Goal: Communication & Community: Answer question/provide support

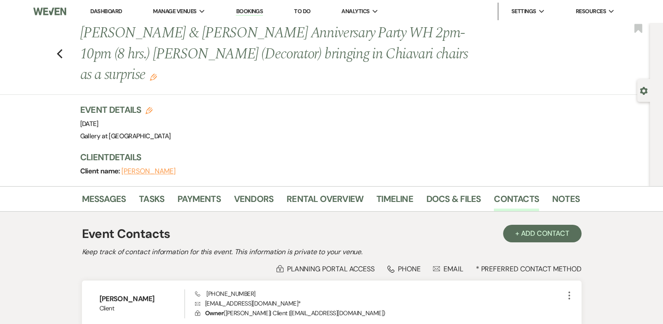
click at [108, 11] on link "Dashboard" at bounding box center [106, 10] width 32 height 7
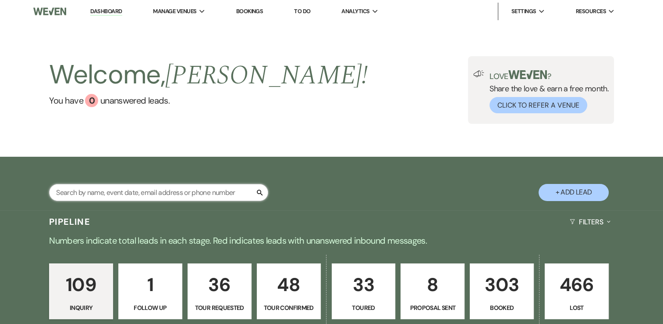
click at [135, 195] on input "text" at bounding box center [158, 192] width 219 height 17
type input "[PERSON_NAME]"
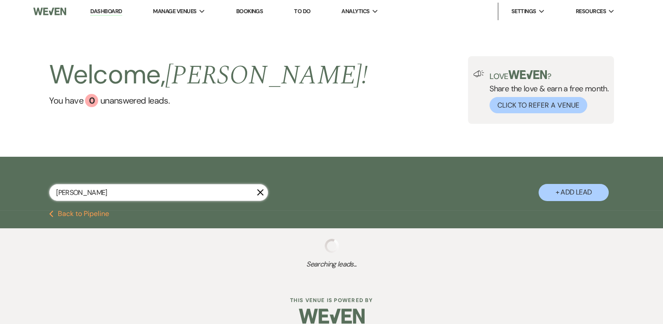
select select "6"
select select "8"
select select "10"
select select "8"
select select "5"
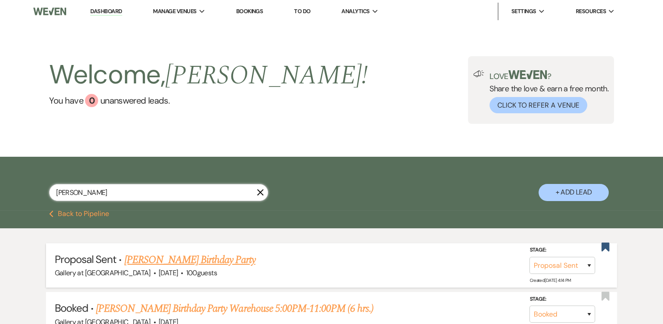
type input "[PERSON_NAME]"
click at [182, 258] on link "[PERSON_NAME] Birthday Party" at bounding box center [189, 260] width 131 height 16
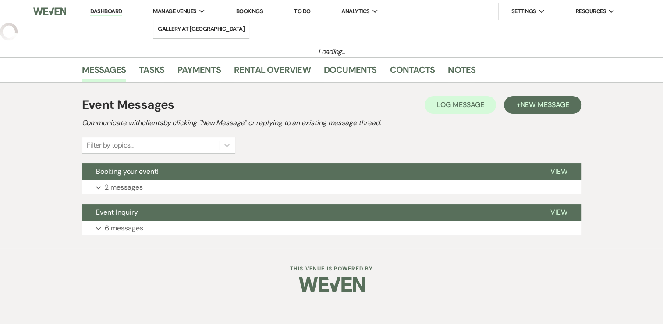
select select "6"
select select "5"
select select "4"
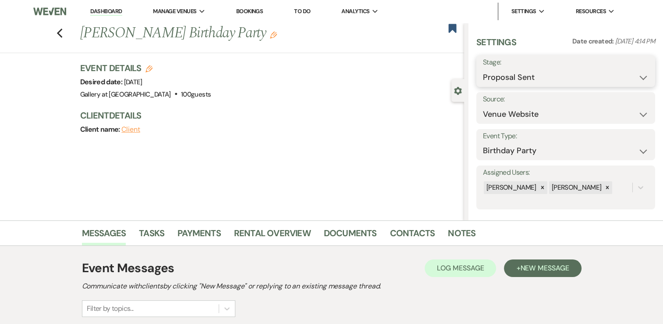
click at [545, 69] on select "Inquiry Follow Up Tour Requested Tour Confirmed Toured Proposal Sent Booked Lost" at bounding box center [566, 77] width 166 height 17
select select "8"
click at [483, 69] on select "Inquiry Follow Up Tour Requested Tour Confirmed Toured Proposal Sent Booked Lost" at bounding box center [566, 77] width 166 height 17
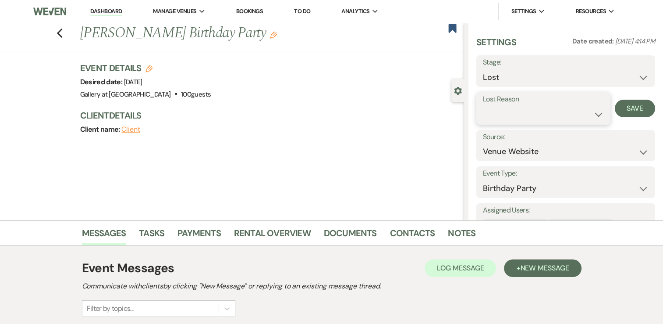
click at [579, 106] on select "Booked Elsewhere Budget Date Unavailable No Response Not a Good Match Capacity …" at bounding box center [543, 114] width 121 height 17
select select "10"
click at [483, 106] on select "Booked Elsewhere Budget Date Unavailable No Response Not a Good Match Capacity …" at bounding box center [543, 114] width 121 height 17
click at [642, 106] on button "Save" at bounding box center [635, 109] width 40 height 18
click at [456, 27] on use "button" at bounding box center [453, 28] width 8 height 9
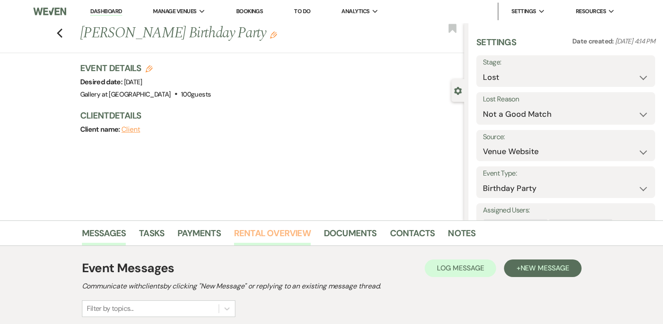
click at [289, 233] on link "Rental Overview" at bounding box center [272, 235] width 77 height 19
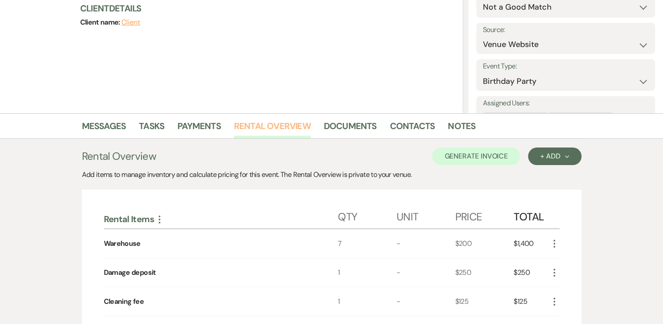
scroll to position [165, 0]
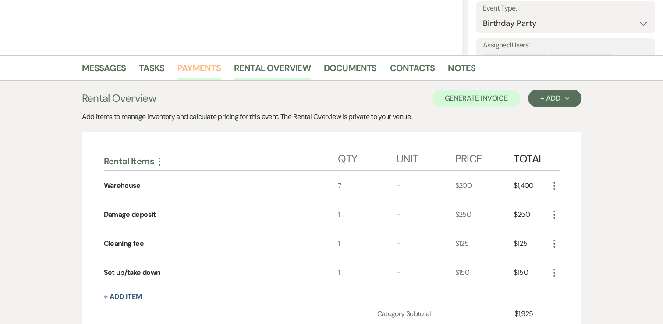
click at [195, 70] on link "Payments" at bounding box center [199, 70] width 43 height 19
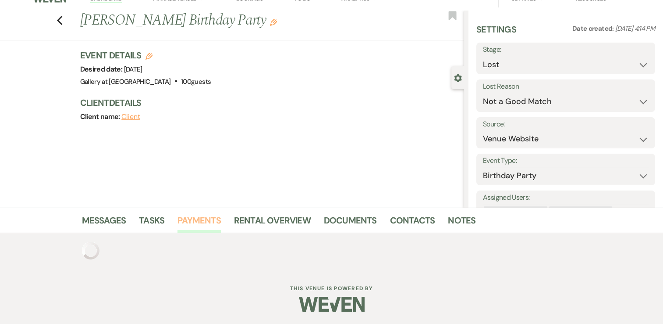
scroll to position [165, 0]
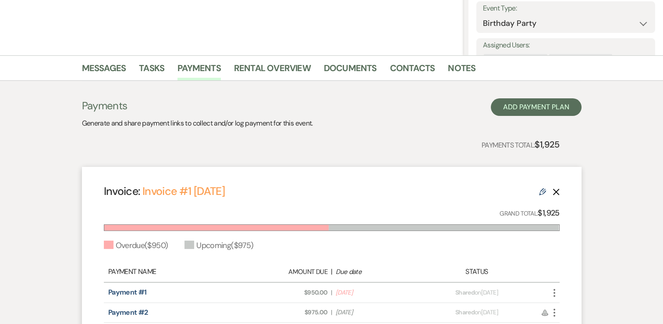
click at [559, 191] on icon "Delete" at bounding box center [556, 191] width 7 height 7
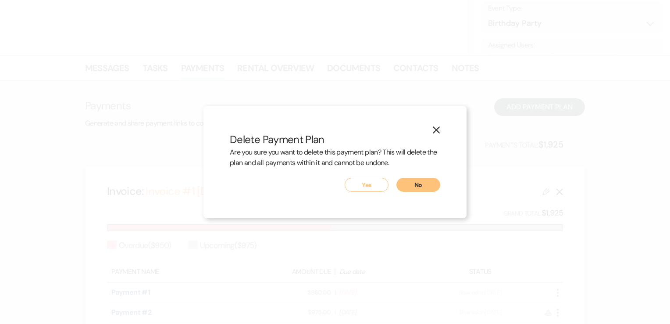
click at [377, 187] on button "Yes" at bounding box center [367, 185] width 44 height 14
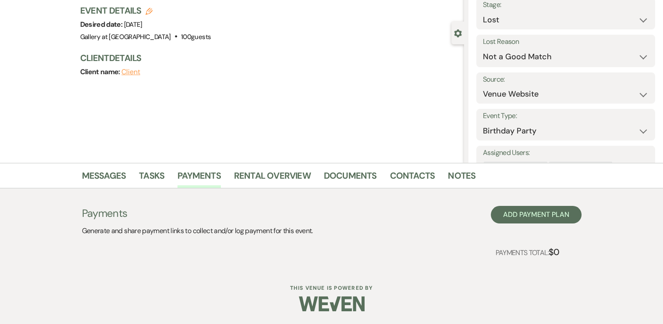
scroll to position [0, 0]
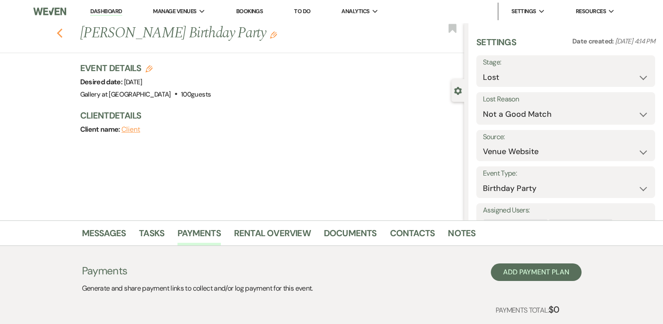
click at [62, 36] on use "button" at bounding box center [60, 33] width 6 height 10
select select "8"
select select "10"
select select "8"
select select "10"
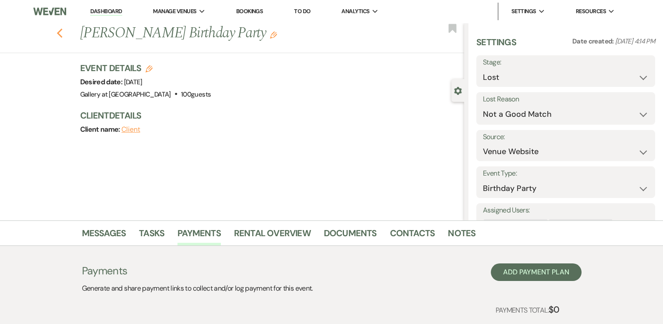
select select "8"
select select "5"
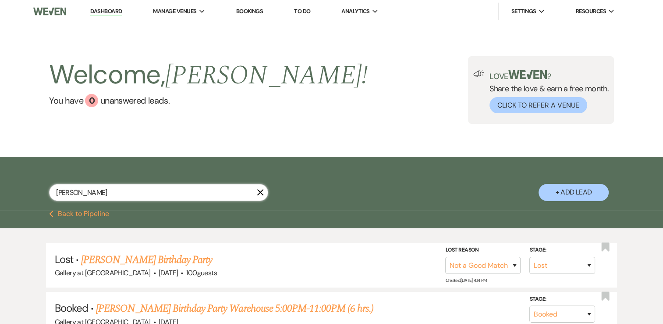
drag, startPoint x: 155, startPoint y: 188, endPoint x: 9, endPoint y: 201, distance: 147.0
click at [9, 201] on div "[PERSON_NAME] + Add Lead" at bounding box center [331, 182] width 663 height 53
type input "jasmine"
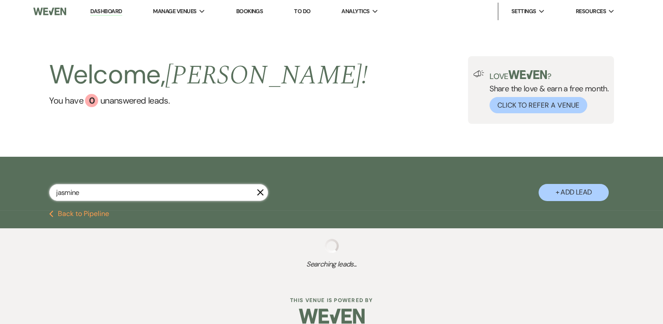
select select "8"
select select "4"
select select "8"
select select "6"
select select "8"
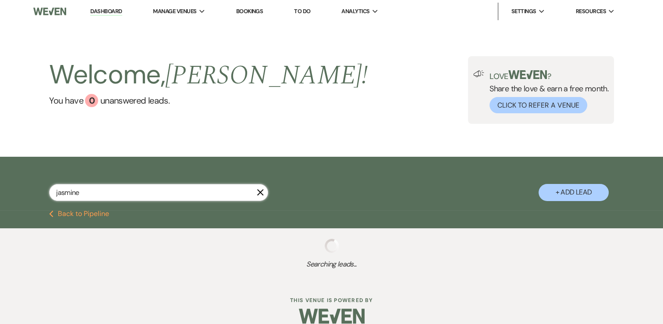
select select "5"
select select "4"
select select "8"
select select "5"
select select "8"
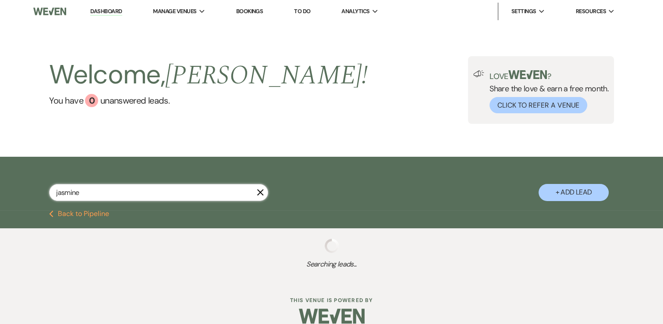
select select "11"
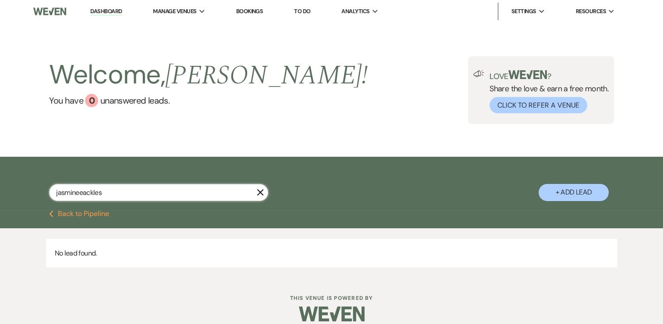
type input "[PERSON_NAME]"
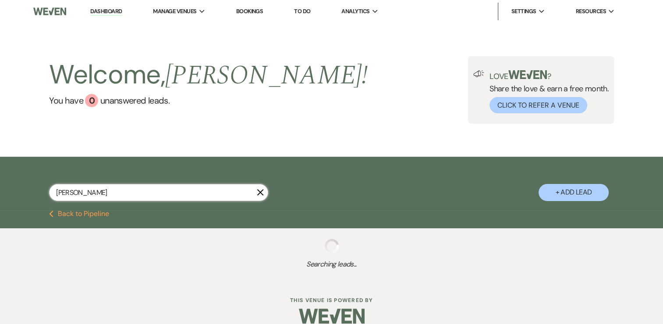
select select "8"
select select "4"
select select "8"
select select "4"
select select "8"
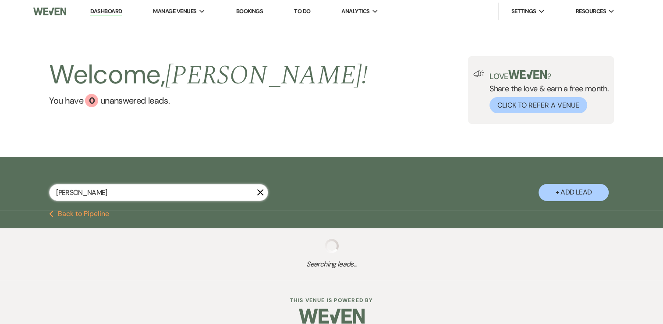
select select "6"
select select "8"
select select "5"
select select "4"
select select "8"
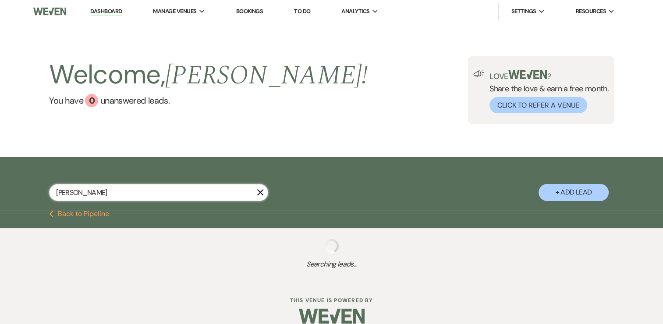
select select "5"
select select "8"
select select "11"
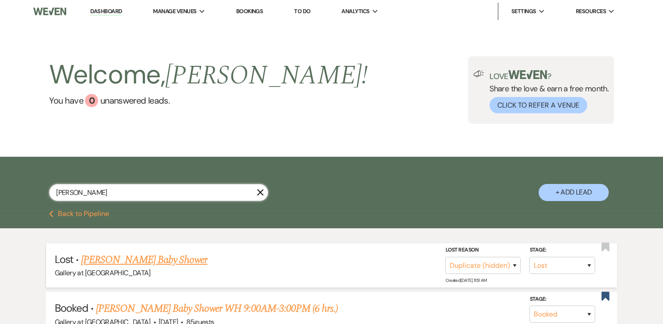
scroll to position [88, 0]
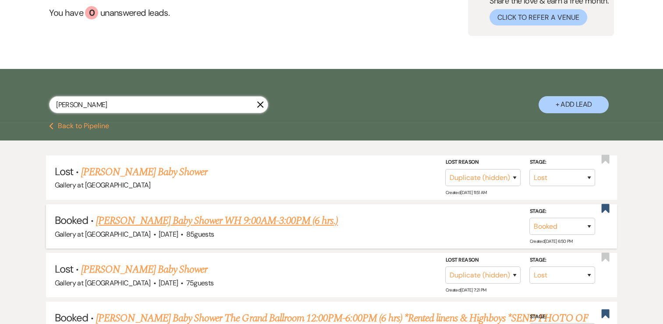
type input "[PERSON_NAME]"
click at [174, 225] on link "[PERSON_NAME] Baby Shower WH 9:00AM-3:00PM (6 hrs.)" at bounding box center [217, 221] width 242 height 16
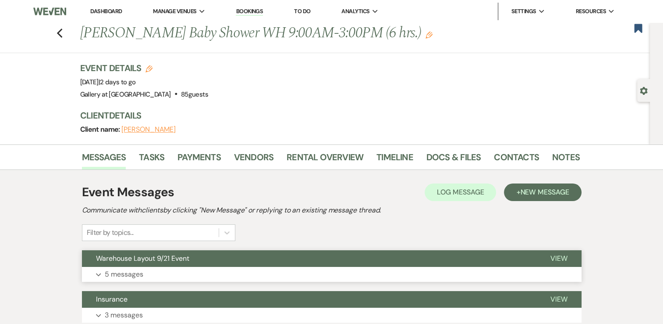
click at [181, 270] on button "Expand 5 messages" at bounding box center [332, 274] width 500 height 15
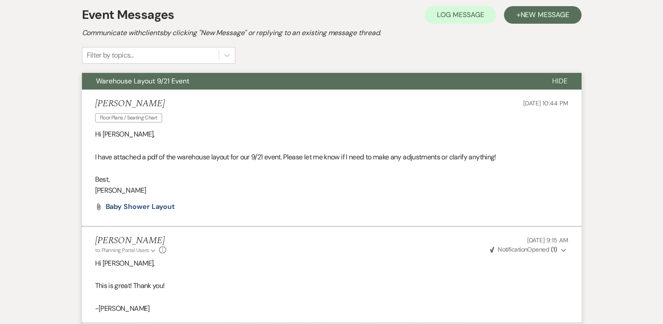
scroll to position [175, 0]
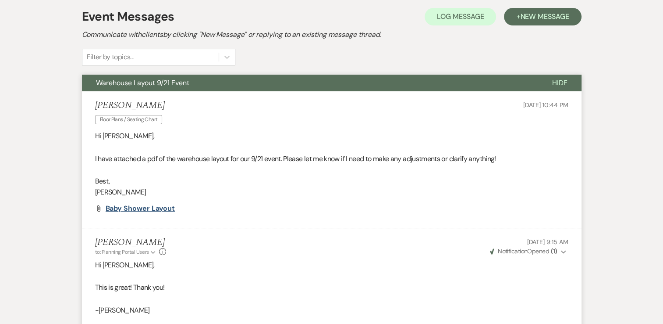
click at [160, 211] on span "Baby Shower Layout" at bounding box center [141, 207] width 70 height 9
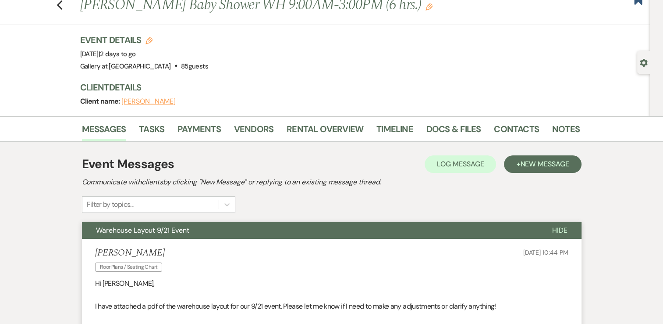
scroll to position [0, 0]
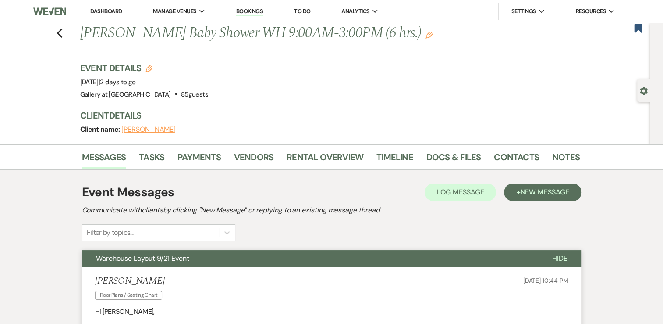
click at [112, 13] on link "Dashboard" at bounding box center [106, 10] width 32 height 7
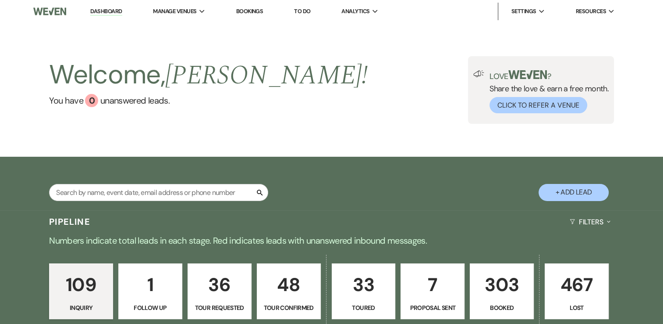
click at [506, 301] on link "303 Booked" at bounding box center [502, 291] width 64 height 56
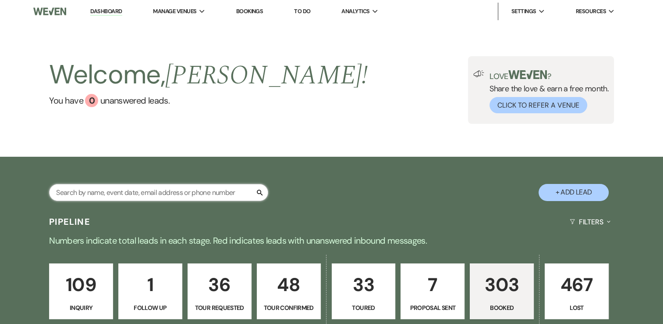
click at [209, 191] on input "text" at bounding box center [158, 192] width 219 height 17
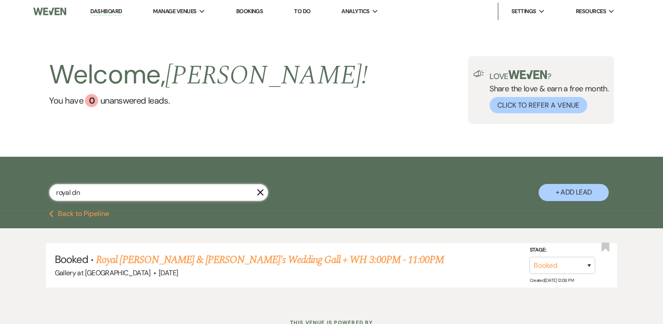
type input "royal dn"
drag, startPoint x: 260, startPoint y: 189, endPoint x: 236, endPoint y: 189, distance: 24.6
click at [257, 190] on icon "X" at bounding box center [260, 191] width 7 height 7
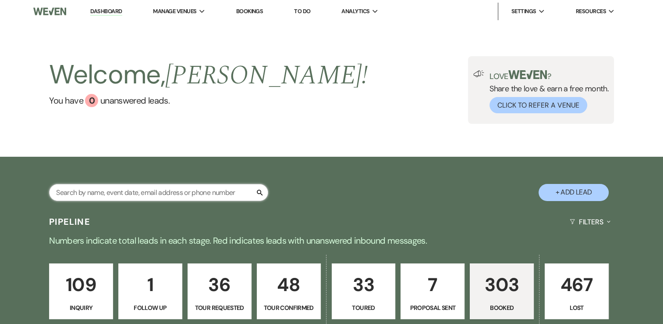
click at [235, 190] on input "text" at bounding box center [158, 192] width 219 height 17
type input "[PERSON_NAME]"
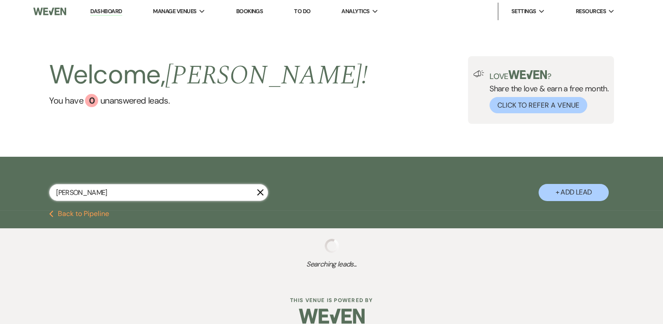
select select "4"
select select "6"
select select "5"
select select "2"
select select "8"
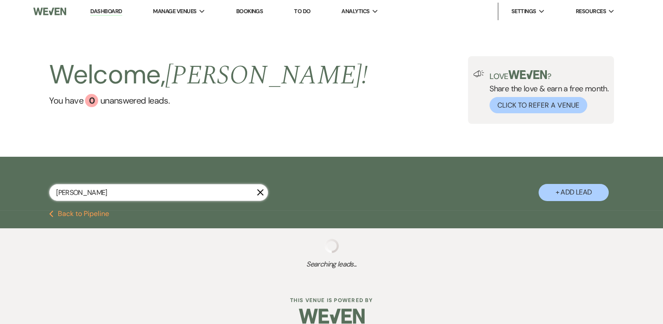
select select "4"
select select "8"
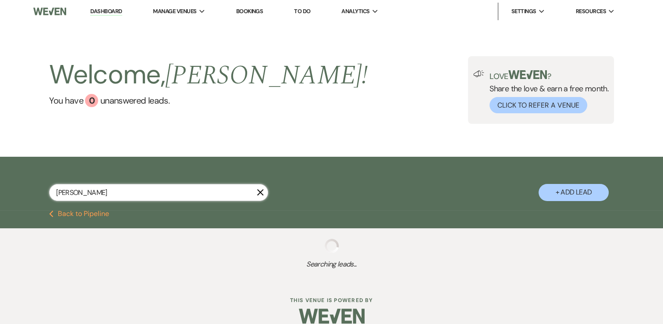
select select "8"
select select "5"
select select "8"
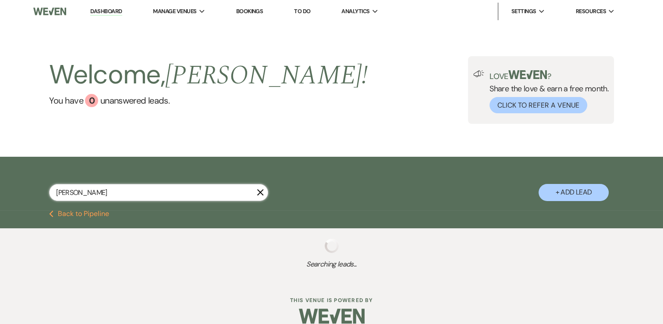
select select "8"
select select "6"
select select "8"
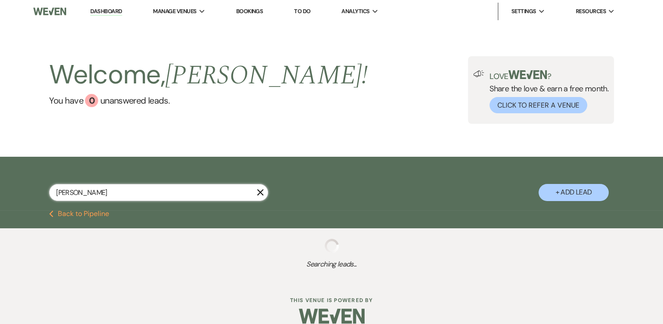
select select "4"
select select "8"
select select "4"
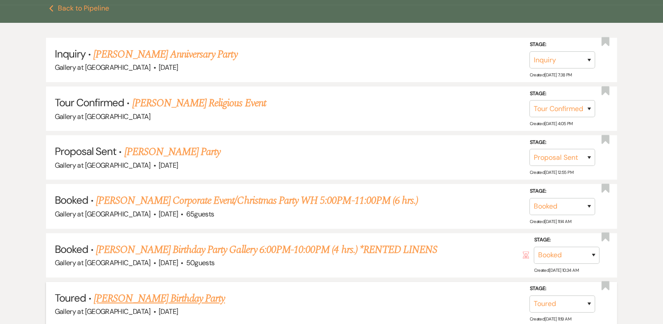
scroll to position [219, 0]
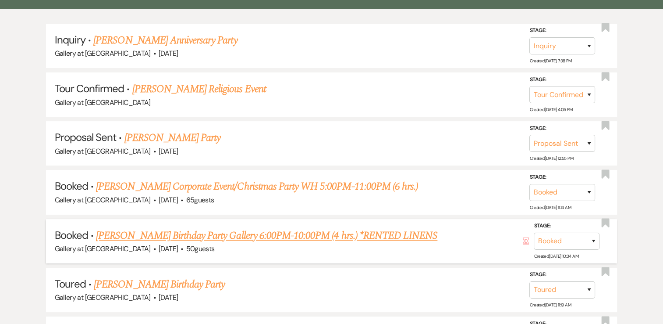
type input "[PERSON_NAME]"
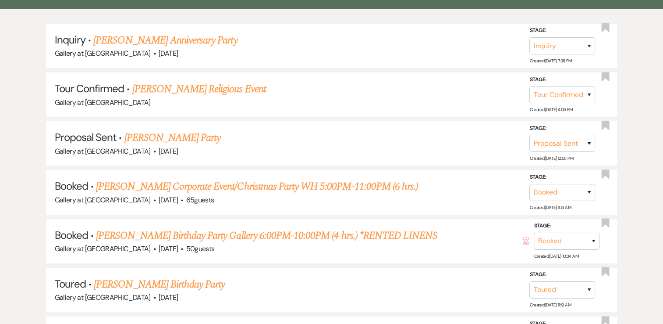
drag, startPoint x: 222, startPoint y: 238, endPoint x: 217, endPoint y: 242, distance: 6.5
click at [222, 238] on link "[PERSON_NAME] Birthday Party Gallery 6:00PM-10:00PM (4 hrs.) *RENTED LINENS" at bounding box center [266, 236] width 341 height 16
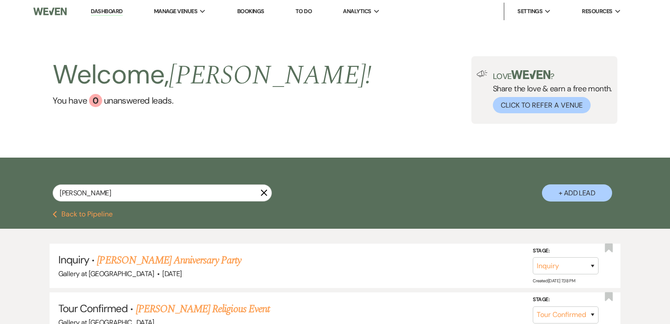
select select "5"
select select "4"
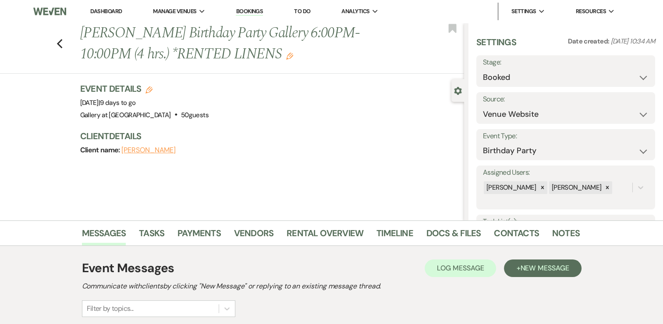
click at [107, 11] on link "Dashboard" at bounding box center [106, 10] width 32 height 7
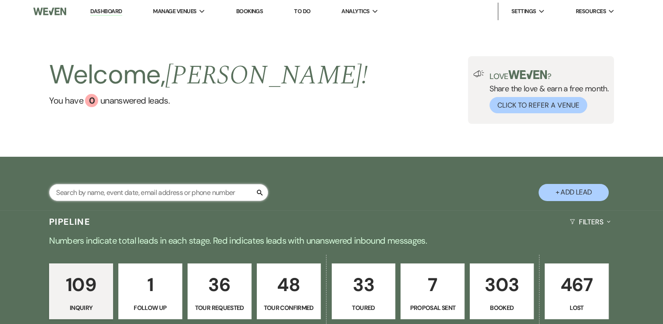
click at [212, 192] on input "text" at bounding box center [158, 192] width 219 height 17
type input "h"
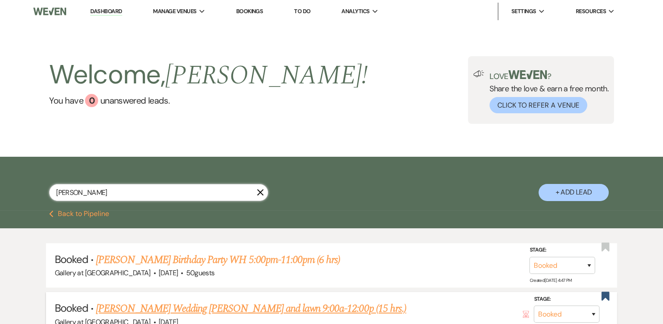
type input "[PERSON_NAME]"
click at [196, 306] on link "[PERSON_NAME] Wedding [PERSON_NAME] and lawn 9:00a-12:00p (15 hrs.)" at bounding box center [251, 308] width 310 height 16
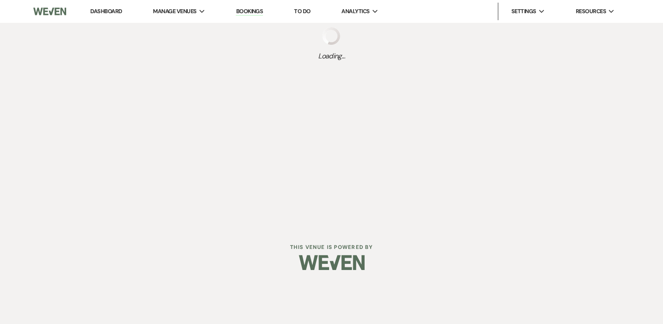
select select "6"
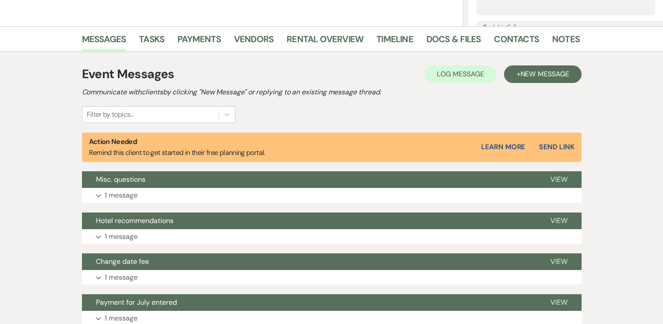
scroll to position [219, 0]
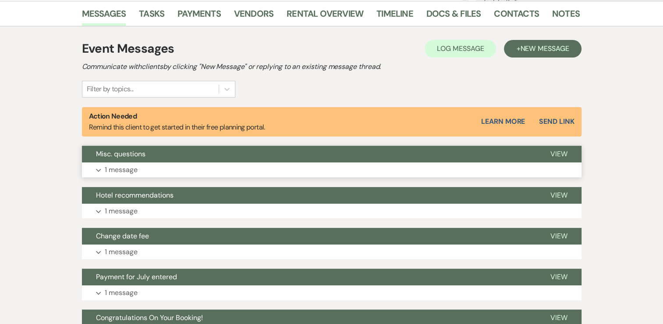
click at [220, 174] on button "Expand 1 message" at bounding box center [332, 169] width 500 height 15
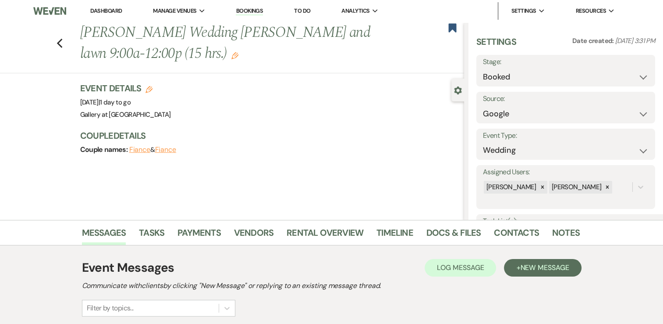
scroll to position [0, 0]
click at [220, 76] on div "Previous [PERSON_NAME] Wedding [PERSON_NAME] and lawn 9:00a-12:00p (15 hrs.) Ed…" at bounding box center [232, 121] width 464 height 197
click at [107, 8] on link "Dashboard" at bounding box center [106, 10] width 32 height 7
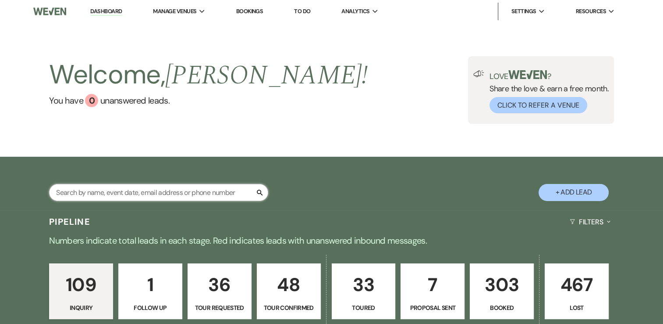
click at [169, 195] on input "text" at bounding box center [158, 192] width 219 height 17
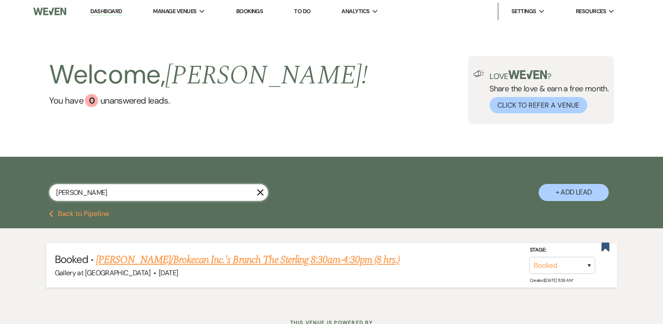
type input "[PERSON_NAME]"
click at [233, 262] on link "[PERSON_NAME]/Brokecan Inc.'s Brunch The Sterling 8:30am-4:30pm (8 hrs.)" at bounding box center [248, 260] width 304 height 16
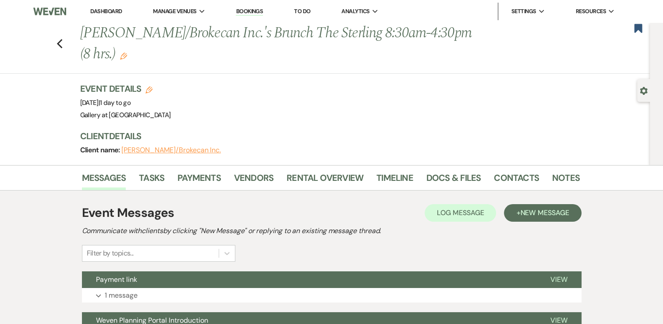
click at [98, 7] on li "Dashboard" at bounding box center [106, 12] width 40 height 18
click at [100, 8] on link "Dashboard" at bounding box center [106, 10] width 32 height 7
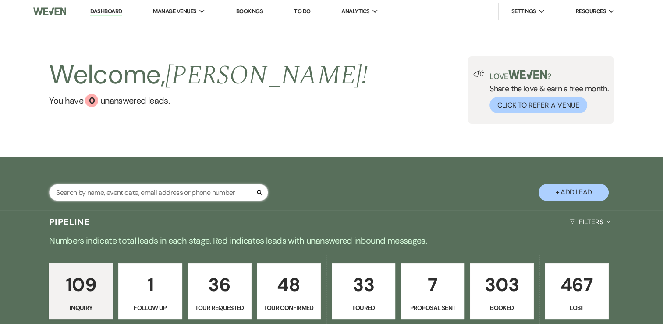
click at [182, 199] on input "text" at bounding box center [158, 192] width 219 height 17
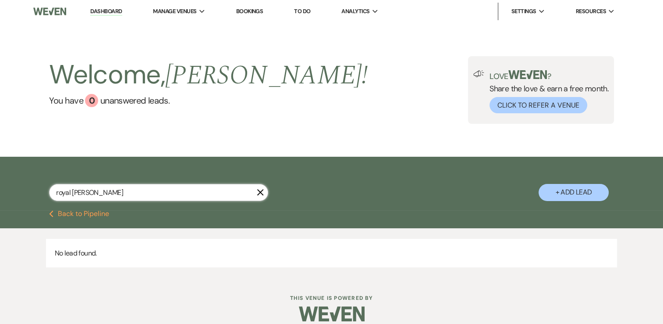
type input "royal [PERSON_NAME]"
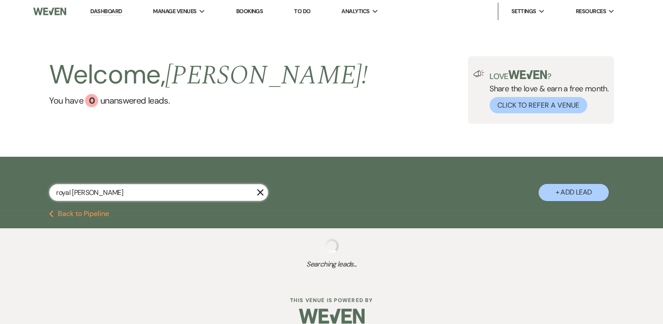
select select "8"
select select "5"
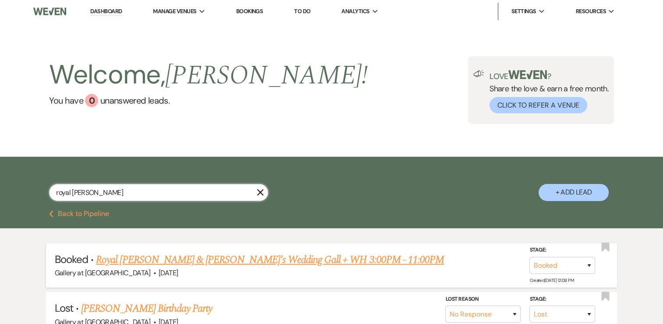
type input "royal [PERSON_NAME]"
click at [177, 258] on link "Royal [PERSON_NAME] & [PERSON_NAME]'s Wedding Gall + WH 3:00PM - 11:00PM" at bounding box center [270, 260] width 348 height 16
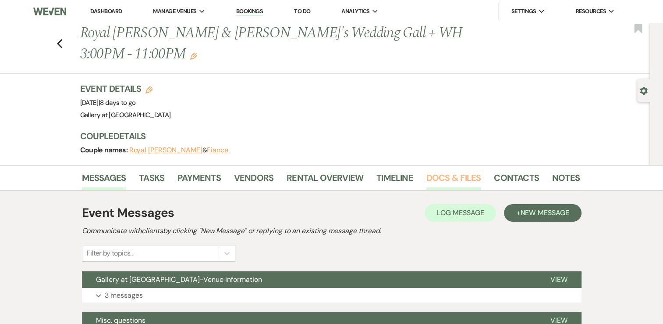
click at [454, 171] on link "Docs & Files" at bounding box center [454, 180] width 54 height 19
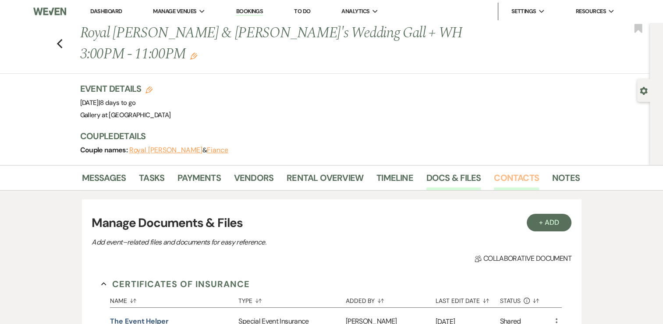
click at [499, 171] on link "Contacts" at bounding box center [516, 180] width 45 height 19
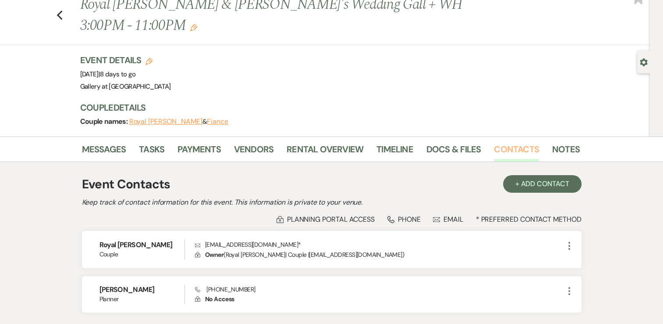
scroll to position [44, 0]
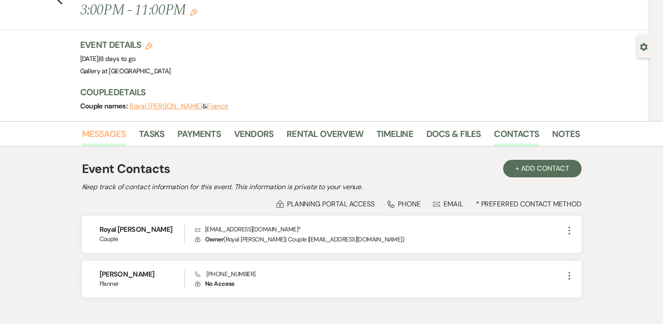
click at [107, 127] on link "Messages" at bounding box center [104, 136] width 44 height 19
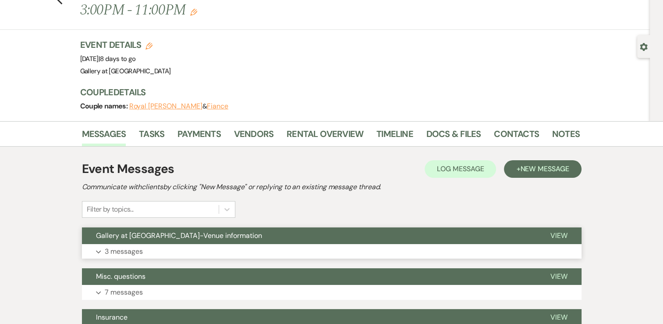
click at [141, 245] on p "3 messages" at bounding box center [124, 250] width 38 height 11
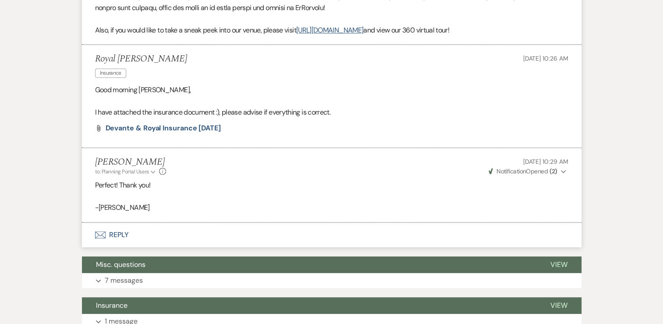
scroll to position [570, 0]
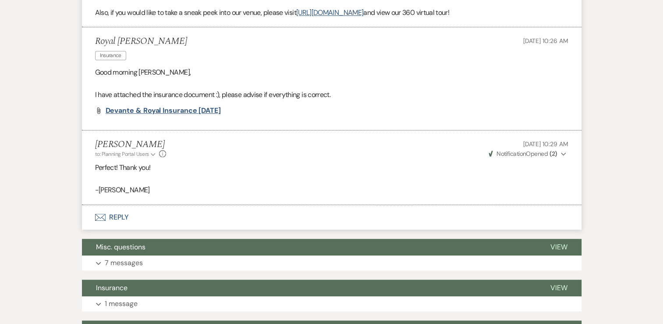
click at [188, 106] on span "Devante & Royal Insurance [DATE]" at bounding box center [163, 110] width 115 height 9
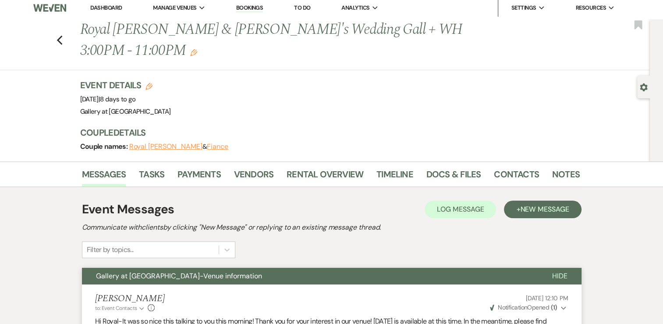
scroll to position [0, 0]
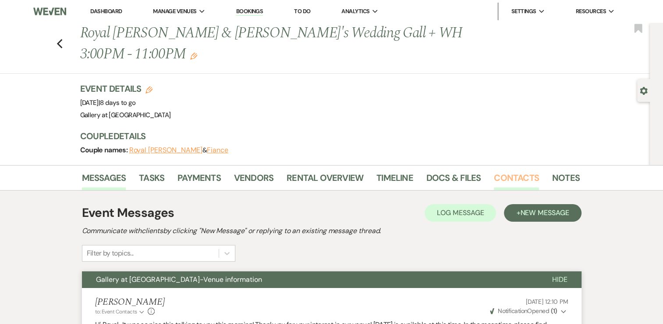
click at [525, 171] on link "Contacts" at bounding box center [516, 180] width 45 height 19
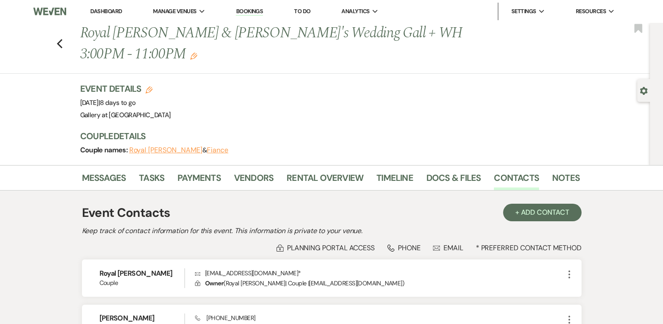
click at [101, 6] on li "Dashboard" at bounding box center [106, 12] width 40 height 18
drag, startPoint x: 100, startPoint y: 13, endPoint x: 96, endPoint y: 1, distance: 12.7
click at [100, 13] on link "Dashboard" at bounding box center [106, 10] width 32 height 7
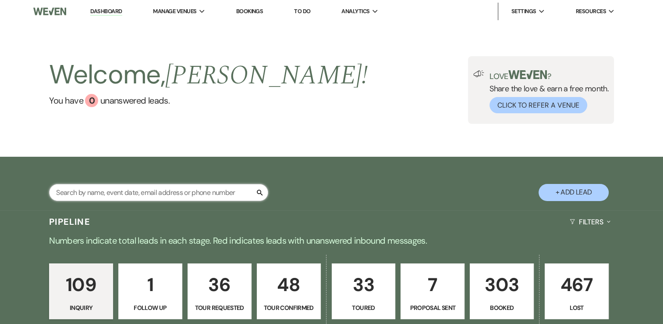
click at [185, 192] on input "text" at bounding box center [158, 192] width 219 height 17
type input "[PERSON_NAME]"
select select "6"
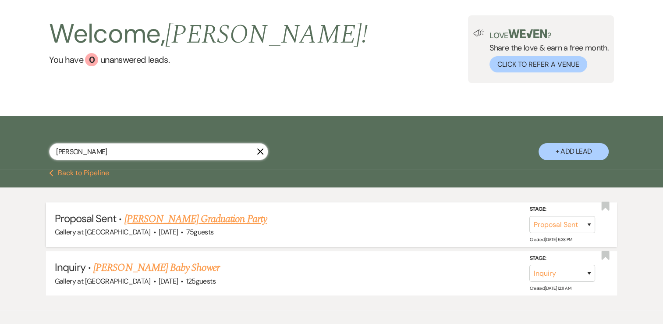
scroll to position [82, 0]
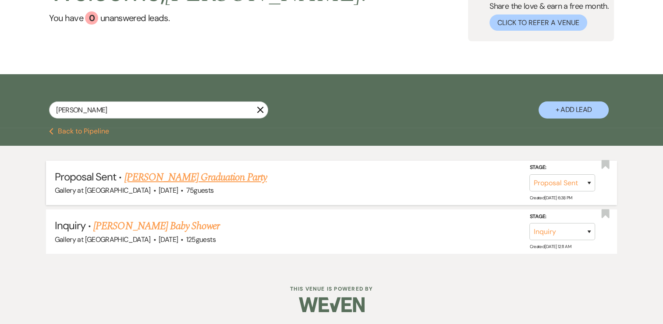
click at [220, 177] on link "[PERSON_NAME] Graduation Party" at bounding box center [195, 177] width 142 height 16
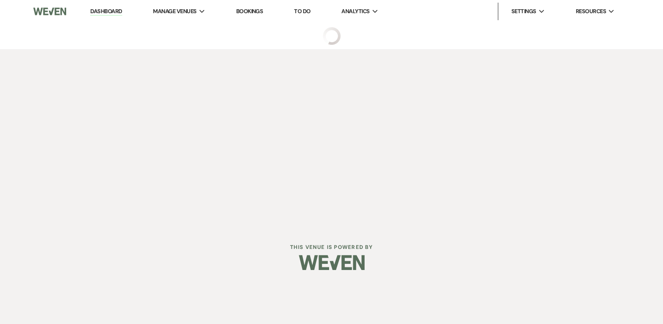
select select "6"
select select "5"
select select "19"
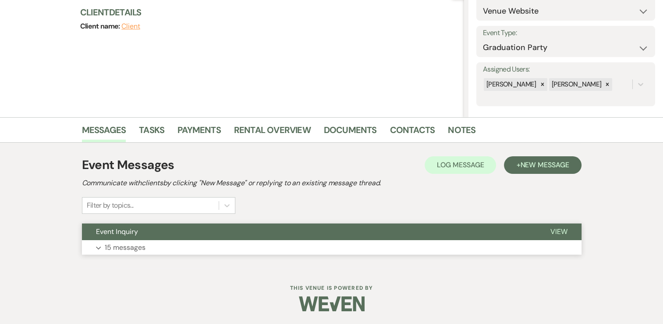
click at [216, 243] on button "Expand 15 messages" at bounding box center [332, 247] width 500 height 15
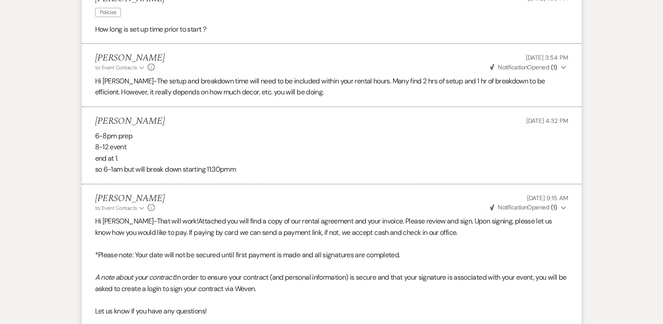
scroll to position [2124, 0]
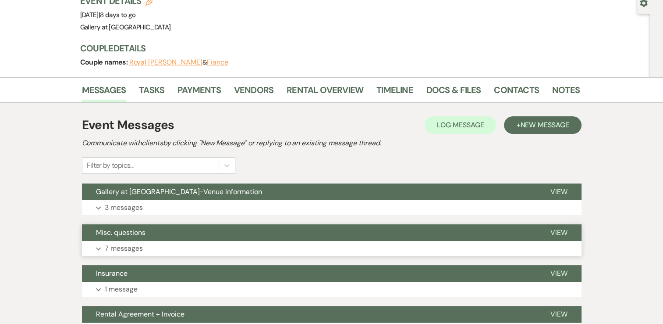
click at [186, 241] on button "Expand 7 messages" at bounding box center [332, 248] width 500 height 15
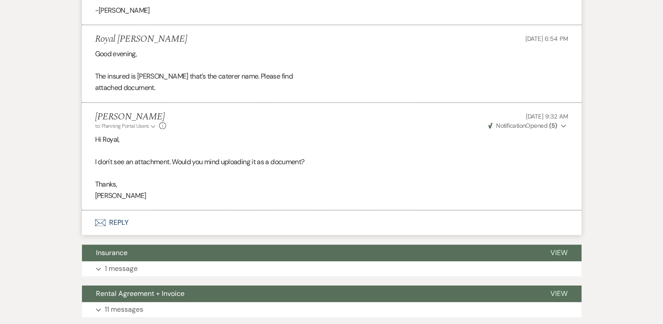
scroll to position [978, 0]
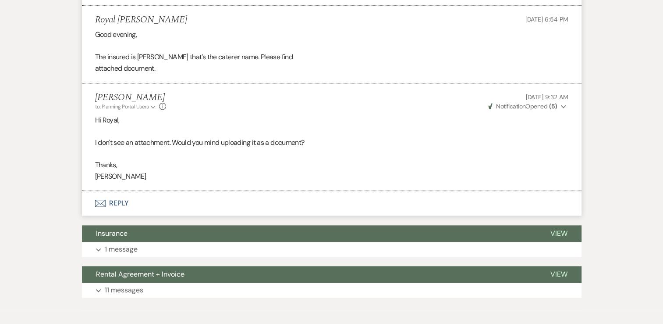
click at [205, 191] on button "Envelope Reply" at bounding box center [332, 203] width 500 height 25
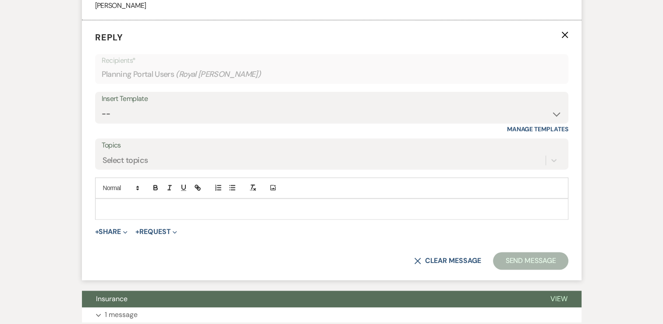
scroll to position [1154, 0]
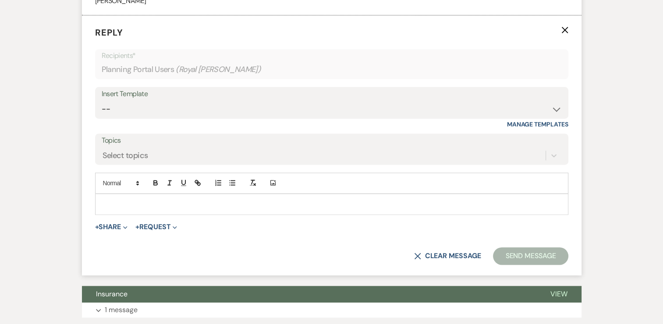
click at [202, 199] on p at bounding box center [331, 204] width 459 height 10
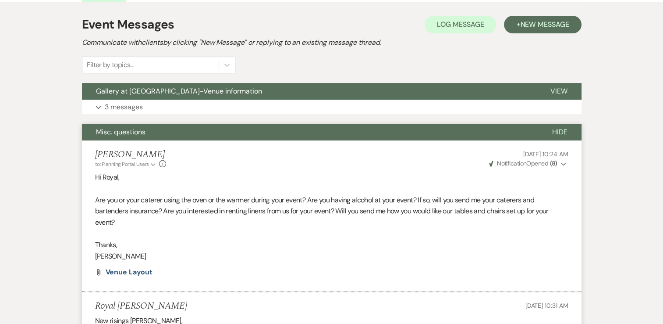
scroll to position [0, 0]
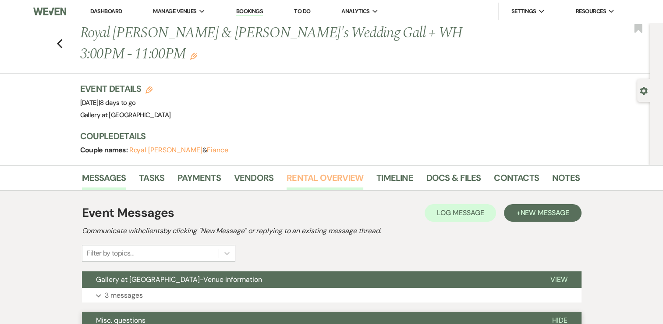
click at [315, 171] on link "Rental Overview" at bounding box center [325, 180] width 77 height 19
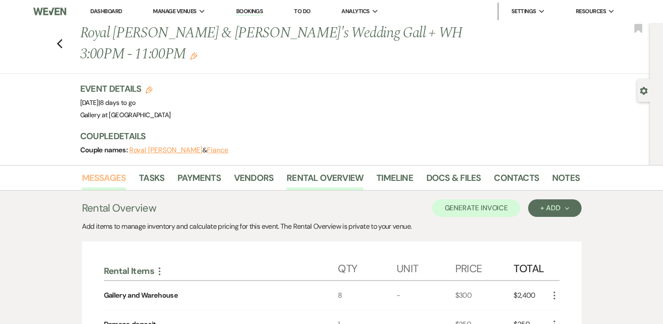
click at [106, 171] on link "Messages" at bounding box center [104, 180] width 44 height 19
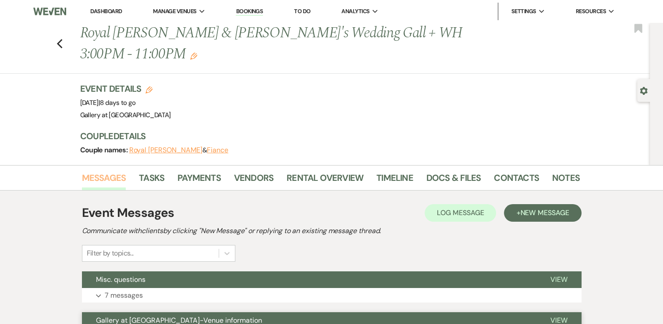
scroll to position [44, 0]
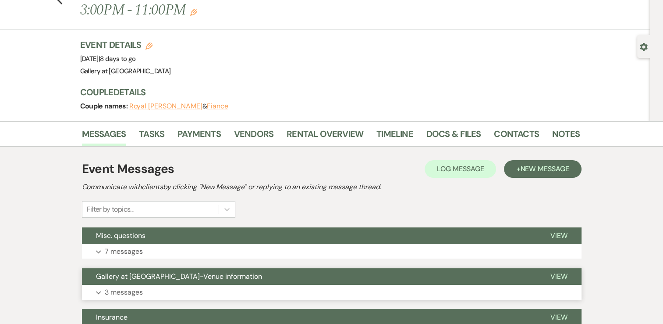
click at [159, 285] on button "Expand 3 messages" at bounding box center [332, 292] width 500 height 15
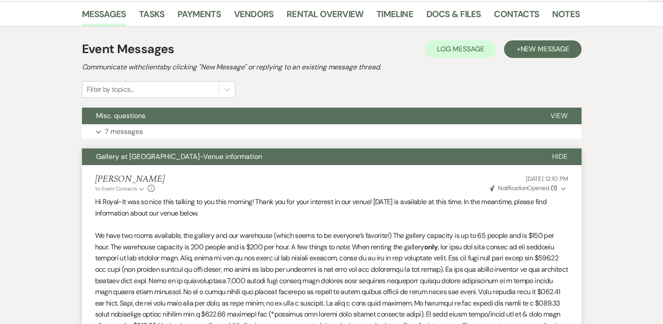
scroll to position [120, 0]
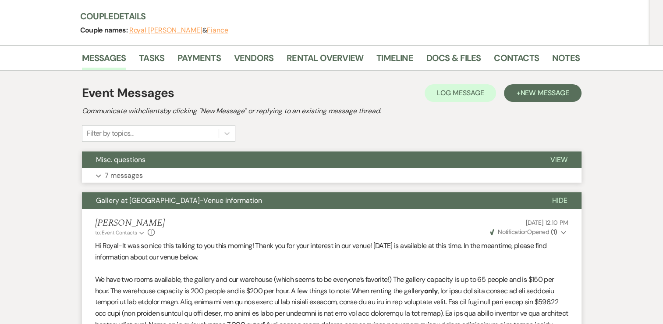
click at [167, 168] on button "Expand 7 messages" at bounding box center [332, 175] width 500 height 15
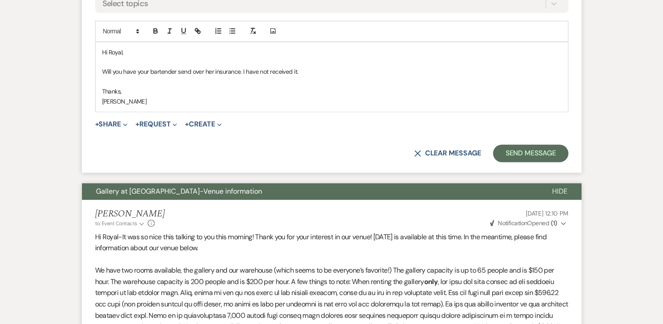
scroll to position [1210, 0]
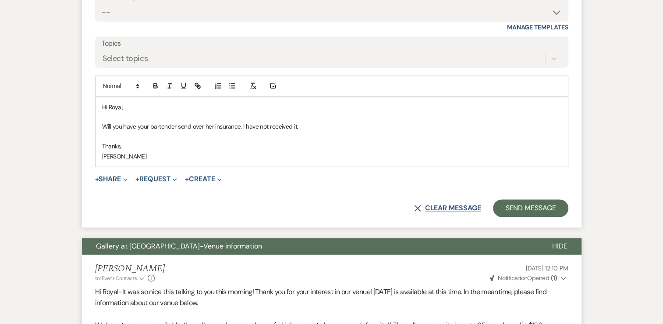
click at [438, 204] on button "X Clear message" at bounding box center [447, 207] width 67 height 7
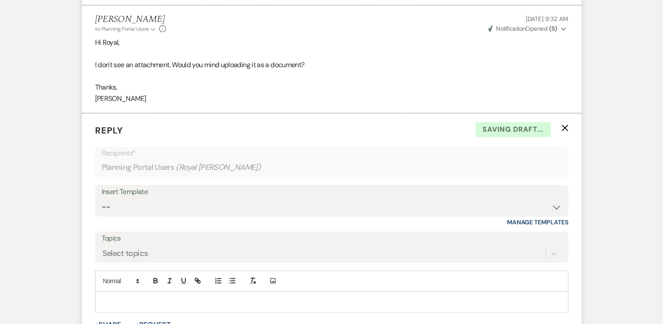
scroll to position [991, 0]
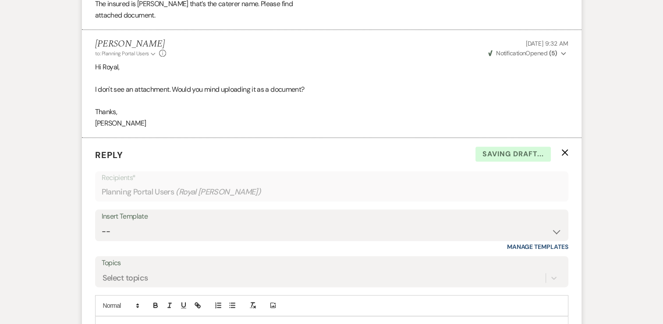
click at [566, 149] on use "button" at bounding box center [565, 152] width 7 height 7
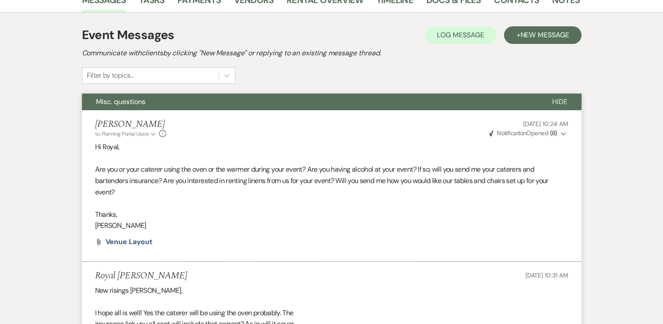
scroll to position [0, 0]
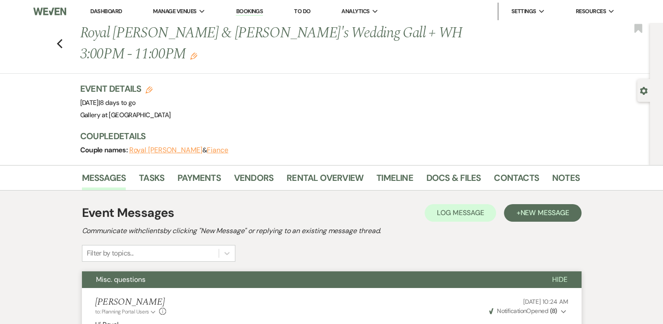
click at [110, 13] on link "Dashboard" at bounding box center [106, 10] width 32 height 7
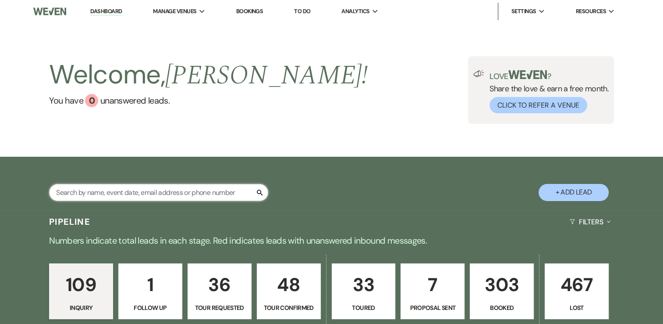
drag, startPoint x: 195, startPoint y: 196, endPoint x: 75, endPoint y: 0, distance: 229.8
click at [195, 196] on input "text" at bounding box center [158, 192] width 219 height 17
click at [210, 196] on input "text" at bounding box center [158, 192] width 219 height 17
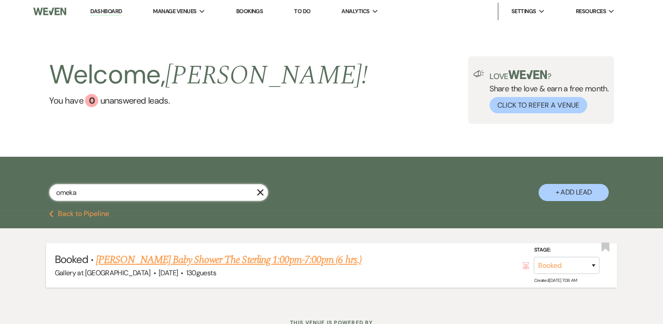
type input "omeka"
click at [156, 264] on link "[PERSON_NAME] Baby Shower The Sterling 1:00pm-7:00pm (6 hrs.)" at bounding box center [228, 260] width 265 height 16
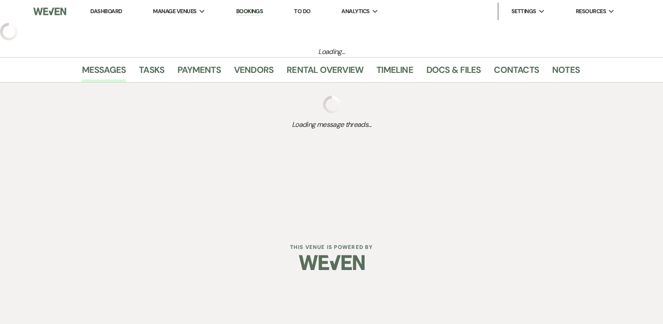
select select "5"
select select "3"
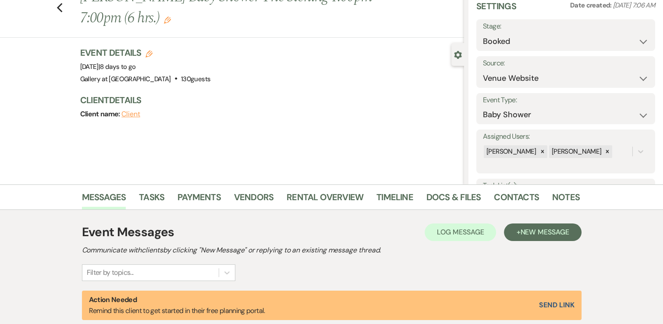
scroll to position [175, 0]
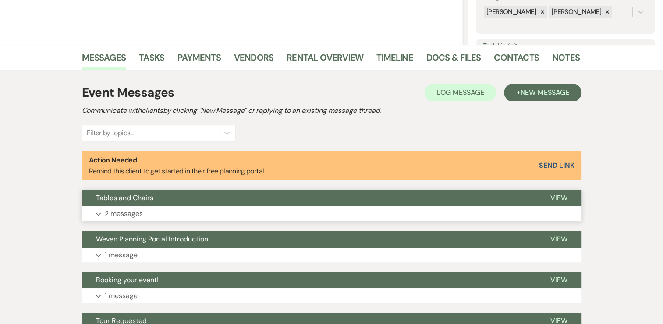
click at [170, 209] on button "Expand 2 messages" at bounding box center [332, 213] width 500 height 15
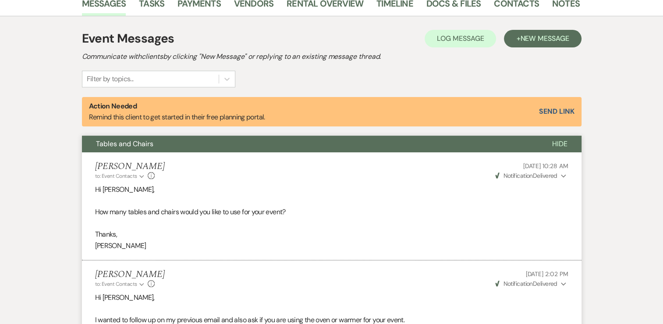
scroll to position [228, 0]
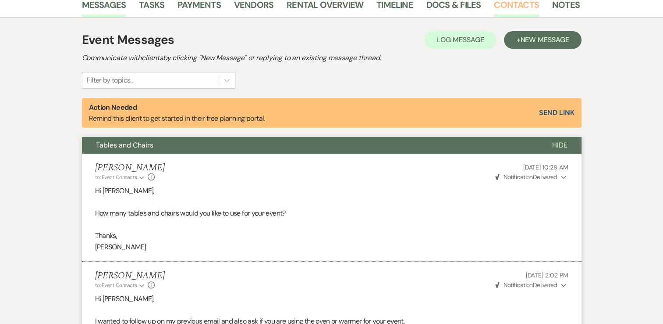
click at [500, 8] on link "Contacts" at bounding box center [516, 7] width 45 height 19
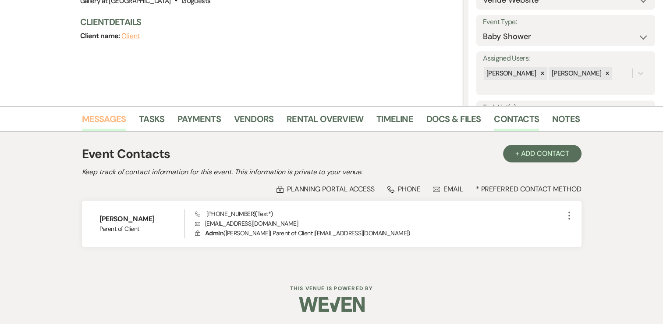
click at [107, 117] on link "Messages" at bounding box center [104, 121] width 44 height 19
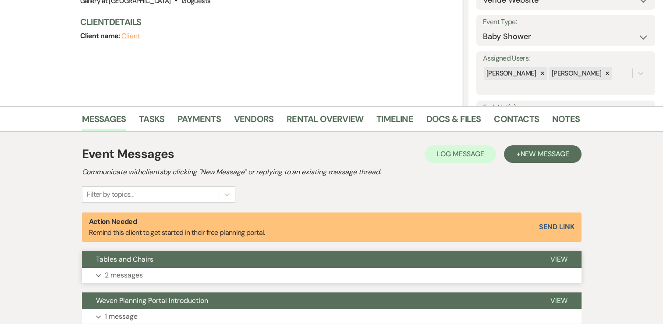
click at [249, 268] on button "Expand 2 messages" at bounding box center [332, 274] width 500 height 15
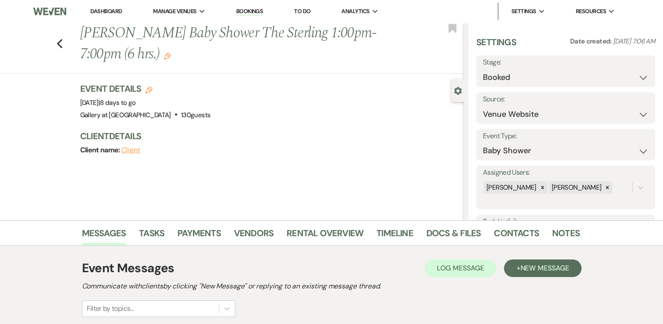
click at [103, 13] on link "Dashboard" at bounding box center [106, 10] width 32 height 7
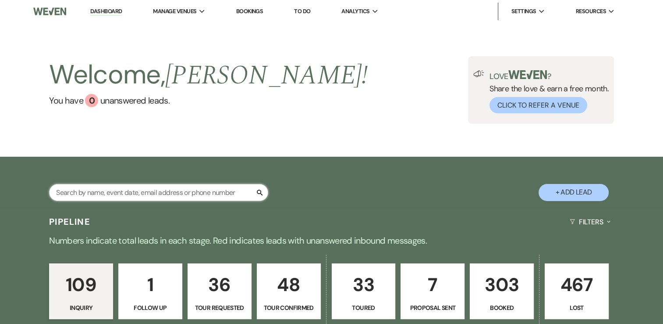
click at [192, 192] on input "text" at bounding box center [158, 192] width 219 height 17
type input "harvey"
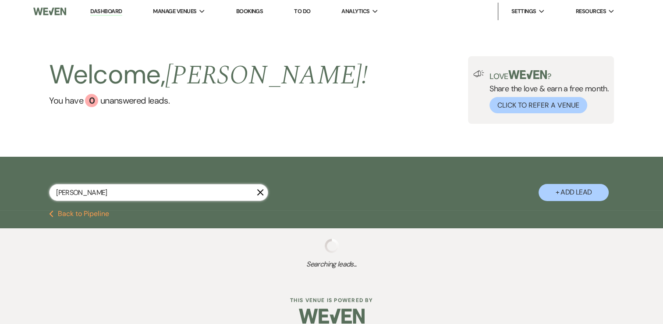
select select "8"
select select "5"
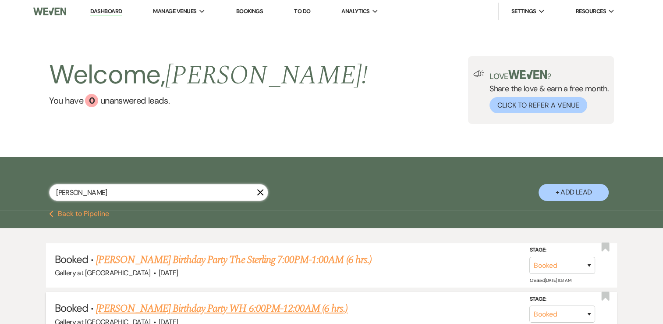
type input "harvey"
click at [211, 307] on link "[PERSON_NAME] Birthday Party WH 6:00PM-12:00AM (6 hrs.)" at bounding box center [222, 308] width 252 height 16
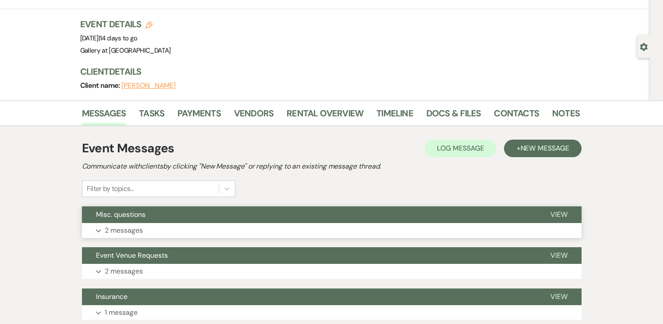
click at [189, 224] on button "Expand 2 messages" at bounding box center [332, 230] width 500 height 15
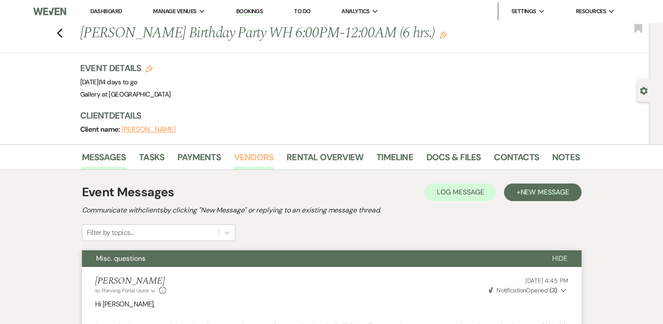
click at [244, 153] on link "Vendors" at bounding box center [253, 159] width 39 height 19
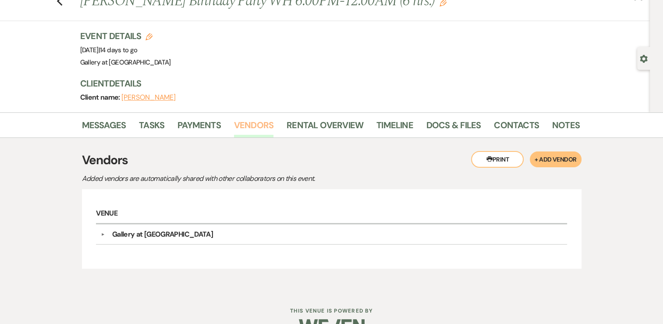
scroll to position [54, 0]
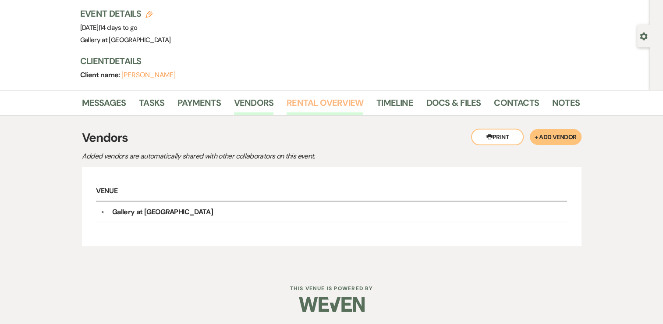
click at [306, 105] on link "Rental Overview" at bounding box center [325, 105] width 77 height 19
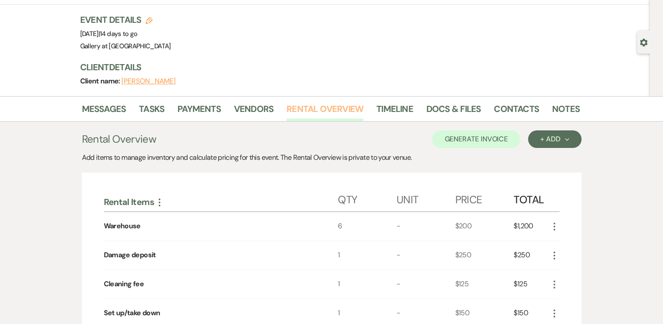
scroll to position [44, 0]
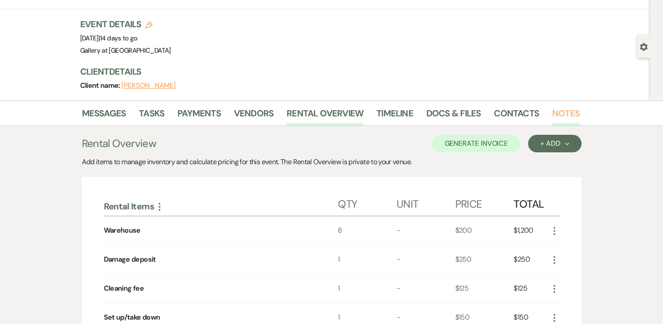
click at [565, 114] on link "Notes" at bounding box center [566, 115] width 28 height 19
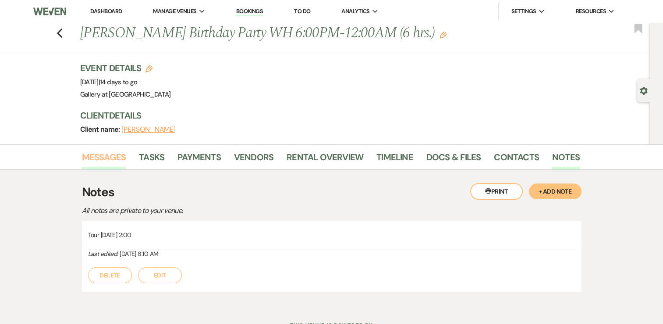
click at [94, 155] on link "Messages" at bounding box center [104, 159] width 44 height 19
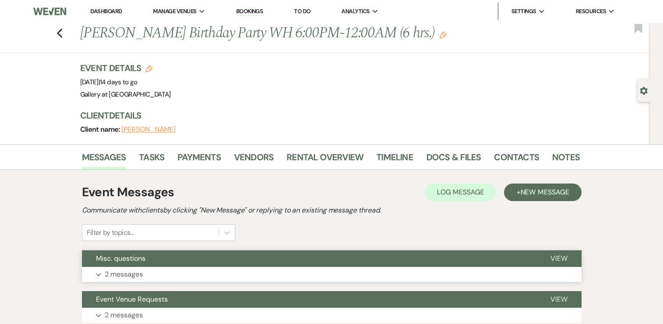
click at [261, 269] on button "Expand 2 messages" at bounding box center [332, 274] width 500 height 15
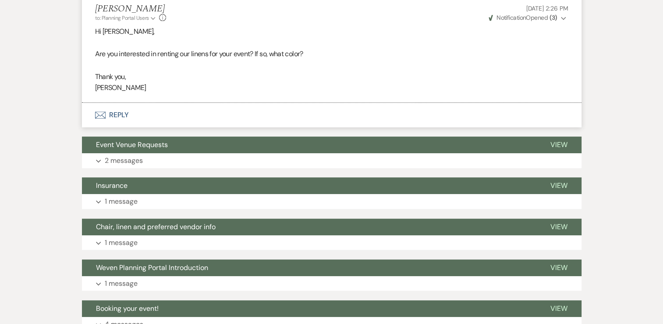
scroll to position [395, 0]
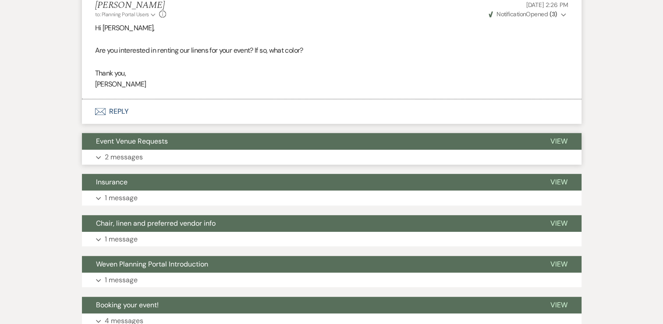
click at [274, 160] on button "Expand 2 messages" at bounding box center [332, 156] width 500 height 15
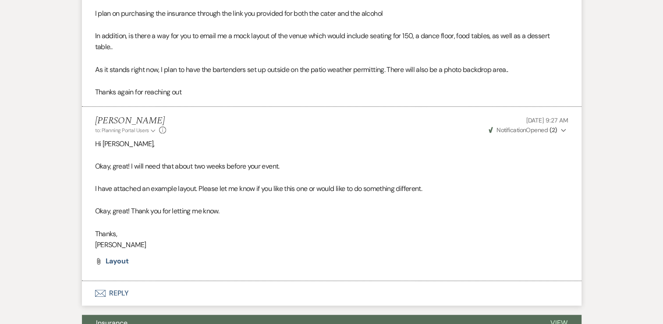
scroll to position [614, 0]
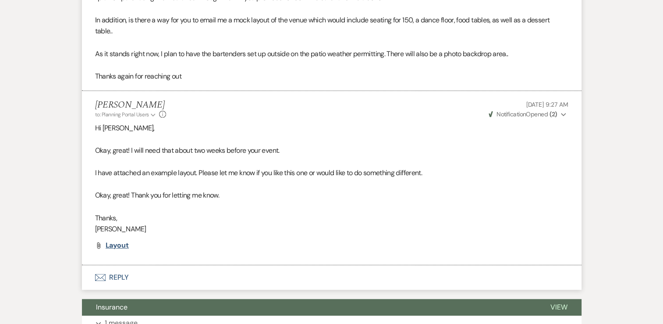
click at [117, 245] on span "Layout" at bounding box center [118, 244] width 24 height 9
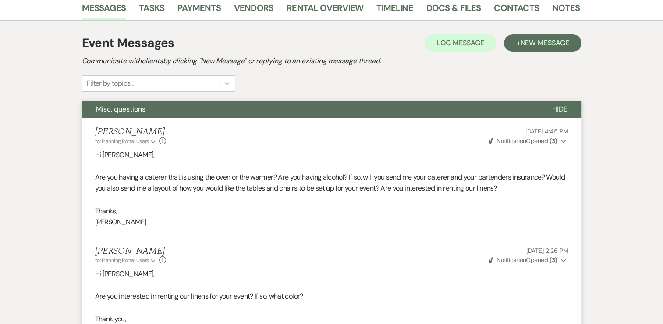
scroll to position [132, 0]
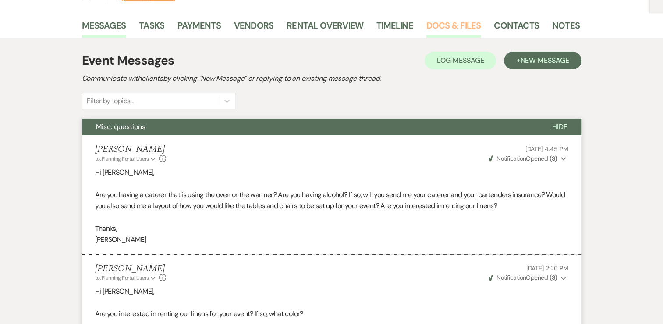
click at [453, 25] on link "Docs & Files" at bounding box center [454, 27] width 54 height 19
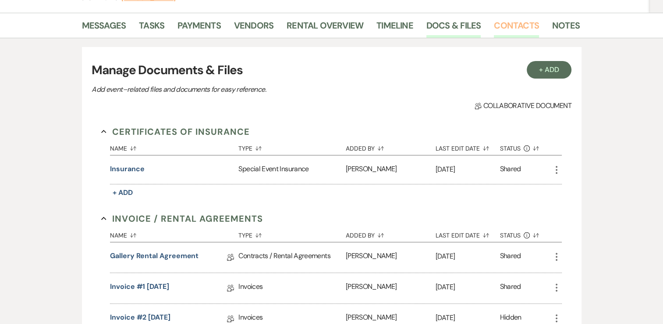
click at [519, 22] on link "Contacts" at bounding box center [516, 27] width 45 height 19
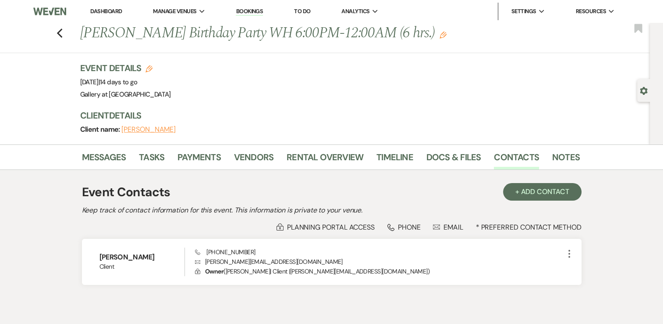
click at [103, 6] on li "Dashboard" at bounding box center [106, 12] width 40 height 18
drag, startPoint x: 103, startPoint y: 10, endPoint x: 115, endPoint y: 18, distance: 14.2
click at [103, 10] on link "Dashboard" at bounding box center [106, 10] width 32 height 7
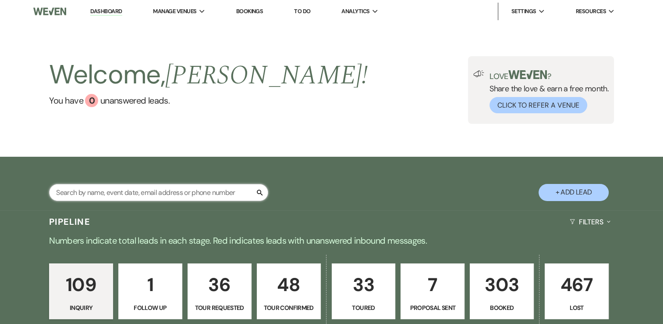
click at [174, 197] on input "text" at bounding box center [158, 192] width 219 height 17
type input "elaine armstrong"
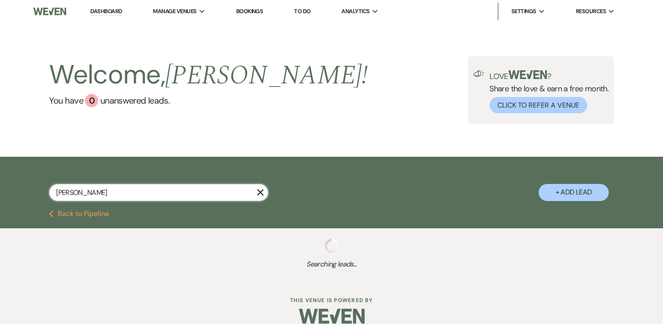
select select "5"
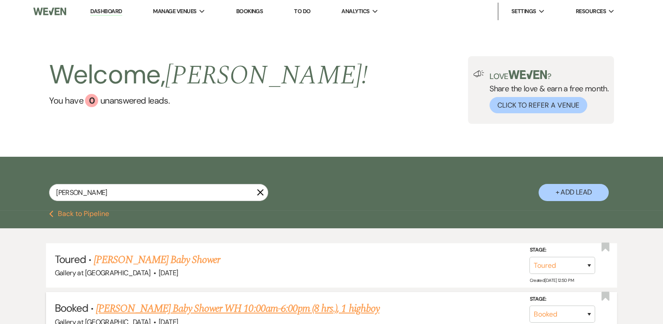
click at [149, 304] on link "[PERSON_NAME] Baby Shower WH 10:00am-6:00pm (8 hrs.), 1 highboy" at bounding box center [238, 308] width 284 height 16
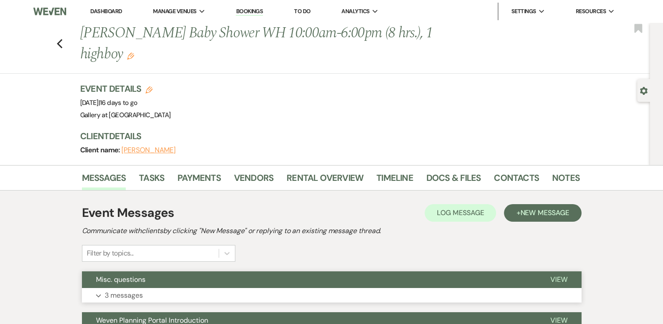
click at [185, 288] on button "Expand 3 messages" at bounding box center [332, 295] width 500 height 15
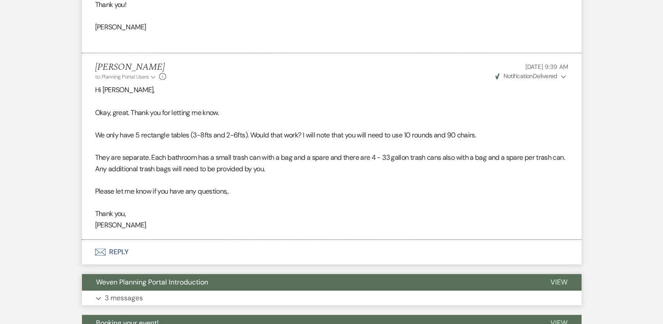
scroll to position [570, 0]
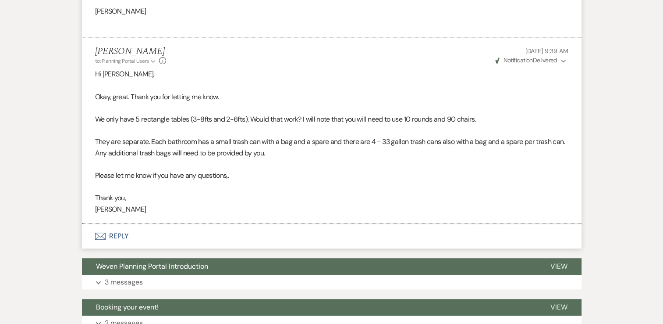
click at [327, 244] on button "Envelope Reply" at bounding box center [332, 236] width 500 height 25
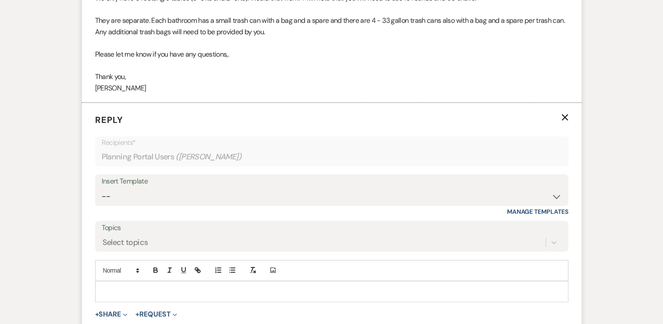
scroll to position [745, 0]
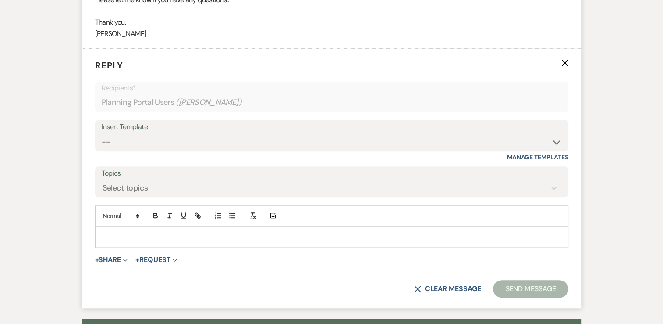
click at [223, 237] on p at bounding box center [331, 237] width 459 height 10
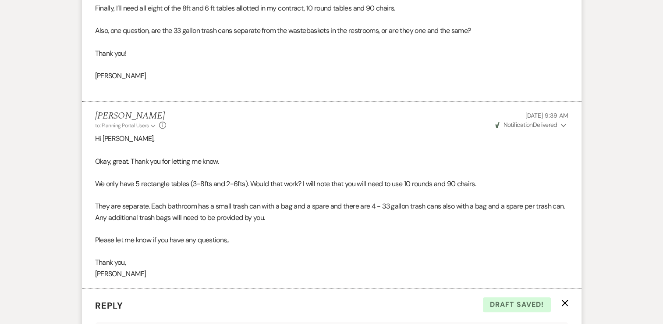
scroll to position [526, 0]
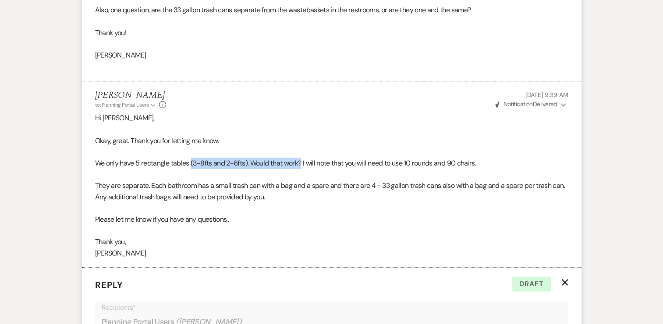
drag, startPoint x: 191, startPoint y: 162, endPoint x: 303, endPoint y: 163, distance: 111.8
click at [303, 163] on p "We only have 5 rectangle tables (3-8fts and 2-6fts). Would that work? I will no…" at bounding box center [331, 162] width 473 height 11
drag, startPoint x: 303, startPoint y: 163, endPoint x: 292, endPoint y: 164, distance: 11.0
copy p "(3-8fts and 2-6fts). Would that work?"
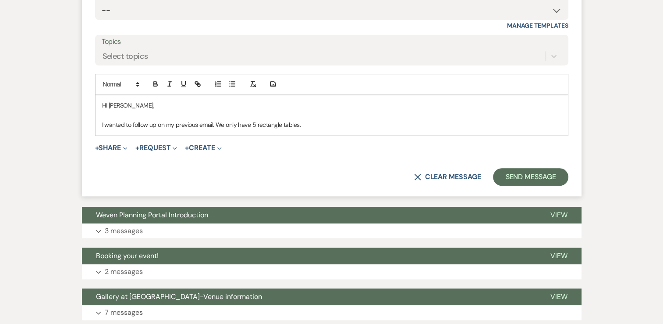
click at [298, 123] on p "I wanted to follow up on my previous email. We only have 5 rectangle tables." at bounding box center [331, 125] width 459 height 10
click at [408, 125] on p "I wanted to follow up on my previous email. We only have 5 rectangle tables (3-…" at bounding box center [331, 125] width 459 height 10
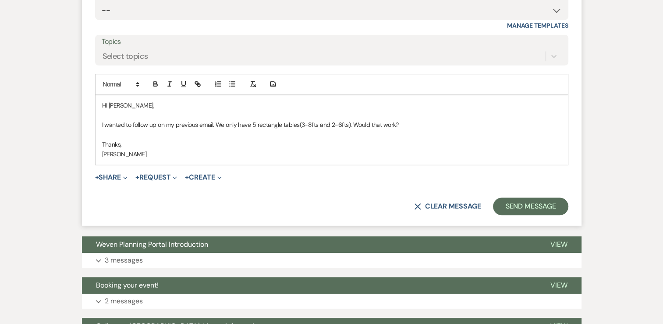
click at [107, 102] on p "HI Elaine," at bounding box center [331, 105] width 459 height 10
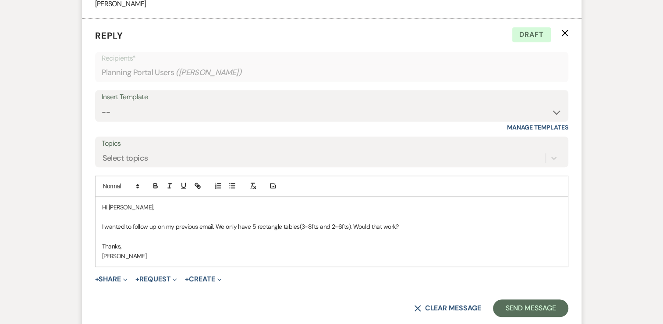
scroll to position [833, 0]
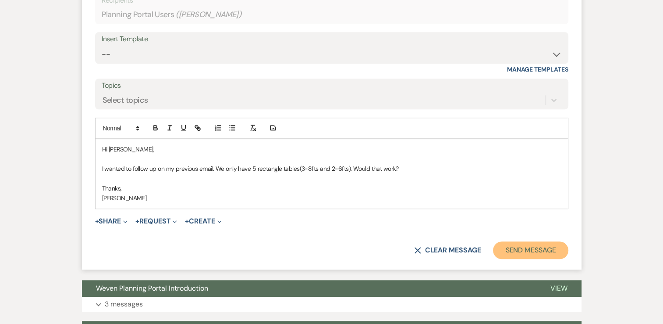
click at [533, 252] on button "Send Message" at bounding box center [530, 250] width 75 height 18
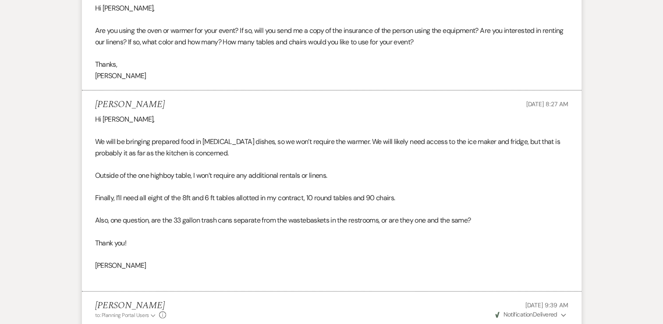
scroll to position [311, 0]
